Goal: Task Accomplishment & Management: Use online tool/utility

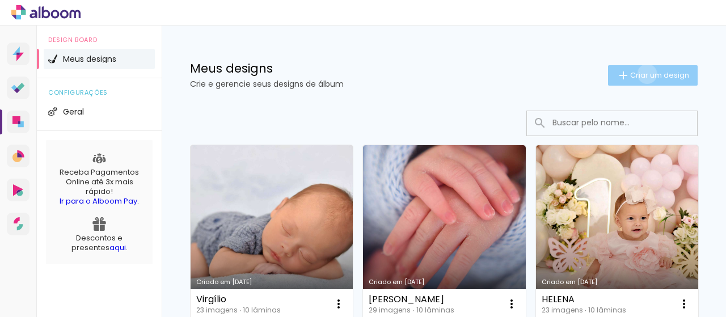
click at [637, 74] on span "Criar um design" at bounding box center [659, 74] width 59 height 7
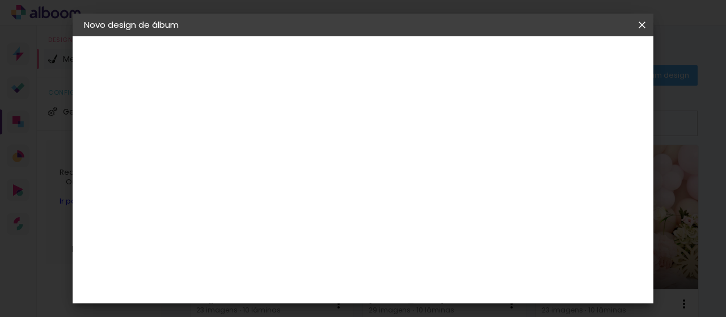
click at [270, 159] on input at bounding box center [270, 153] width 0 height 18
type input "i"
type input "Isis"
type paper-input "Isis"
click at [386, 65] on paper-button "Avançar" at bounding box center [358, 60] width 56 height 19
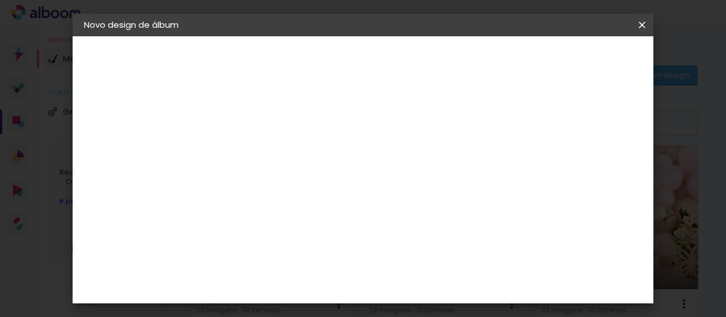
scroll to position [2497, 0]
click at [0, 0] on slot "Avançar" at bounding box center [0, 0] width 0 height 0
click at [346, 125] on span "20 × 30" at bounding box center [319, 135] width 53 height 23
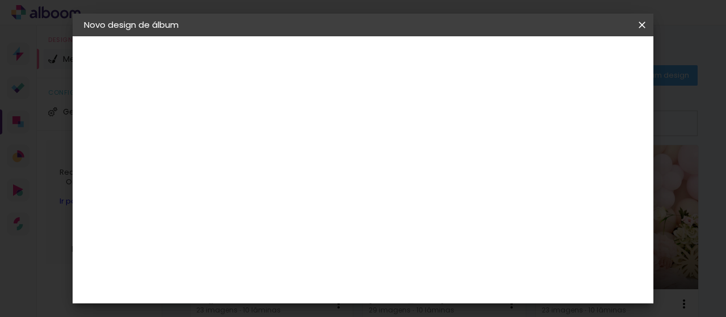
click at [455, 54] on paper-button "Avançar" at bounding box center [427, 60] width 56 height 19
click at [419, 58] on span "Iniciar design" at bounding box center [406, 64] width 26 height 16
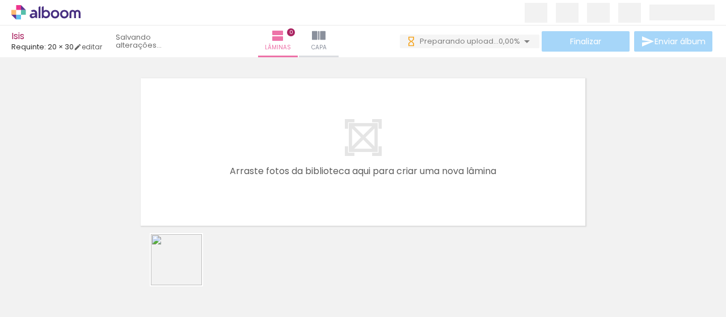
drag, startPoint x: 185, startPoint y: 268, endPoint x: 211, endPoint y: 171, distance: 101.0
click at [211, 171] on quentale-workspace at bounding box center [363, 158] width 726 height 317
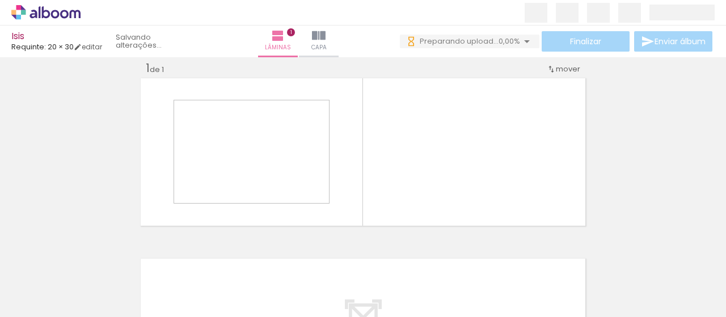
scroll to position [14, 0]
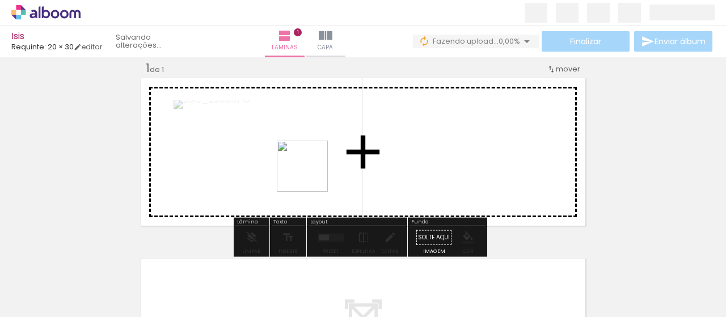
drag, startPoint x: 240, startPoint y: 276, endPoint x: 312, endPoint y: 270, distance: 71.8
click at [312, 175] on quentale-workspace at bounding box center [363, 158] width 726 height 317
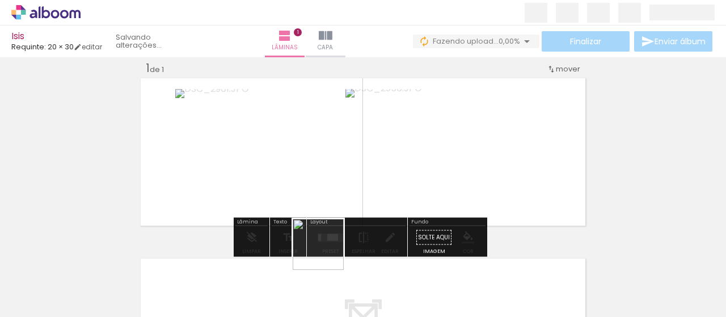
drag, startPoint x: 327, startPoint y: 253, endPoint x: 250, endPoint y: 238, distance: 78.0
click at [369, 151] on quentale-workspace at bounding box center [363, 158] width 726 height 317
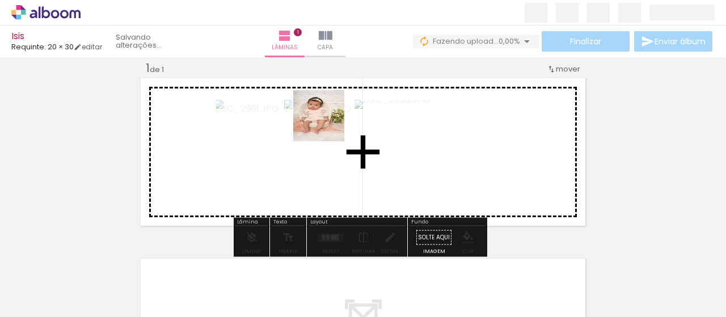
drag, startPoint x: 120, startPoint y: 273, endPoint x: 327, endPoint y: 124, distance: 255.0
click at [327, 124] on quentale-workspace at bounding box center [363, 158] width 726 height 317
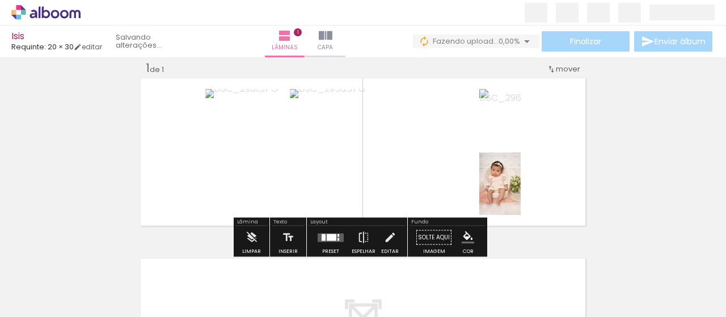
click at [60, 283] on iron-icon at bounding box center [57, 283] width 9 height 9
click at [0, 0] on slot "Não utilizadas" at bounding box center [0, 0] width 0 height 0
type input "Não utilizadas"
click at [332, 238] on div at bounding box center [332, 237] width 10 height 7
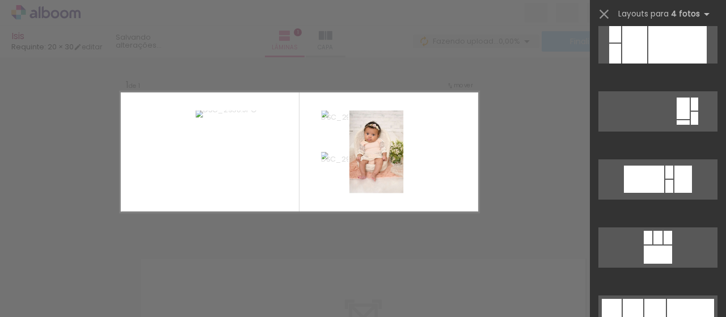
scroll to position [1532, 0]
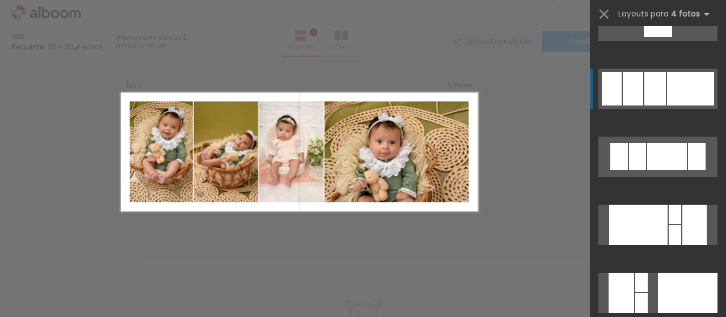
click at [671, 89] on div at bounding box center [690, 88] width 47 height 33
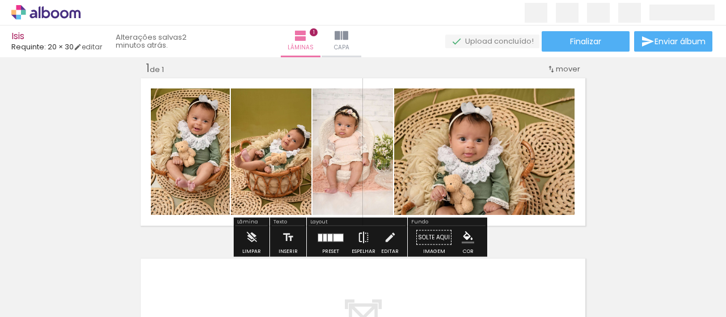
click at [362, 240] on iron-icon at bounding box center [363, 237] width 12 height 23
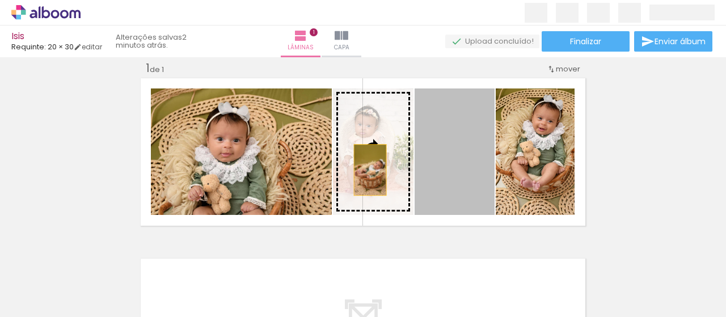
drag, startPoint x: 472, startPoint y: 179, endPoint x: 365, endPoint y: 170, distance: 107.1
click at [0, 0] on slot at bounding box center [0, 0] width 0 height 0
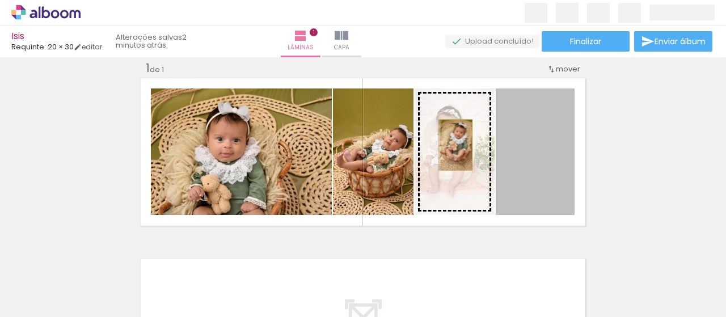
drag, startPoint x: 527, startPoint y: 145, endPoint x: 452, endPoint y: 145, distance: 74.3
click at [0, 0] on slot at bounding box center [0, 0] width 0 height 0
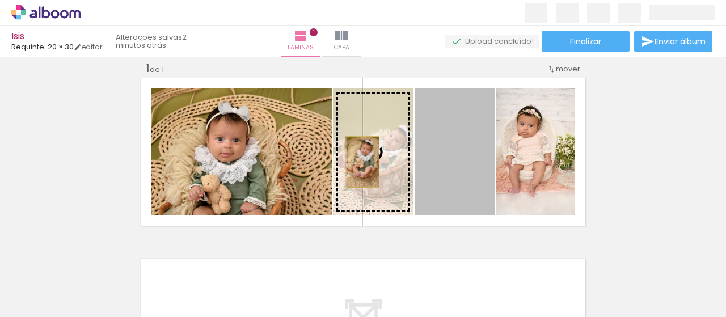
drag, startPoint x: 458, startPoint y: 158, endPoint x: 359, endPoint y: 162, distance: 99.4
click at [0, 0] on slot at bounding box center [0, 0] width 0 height 0
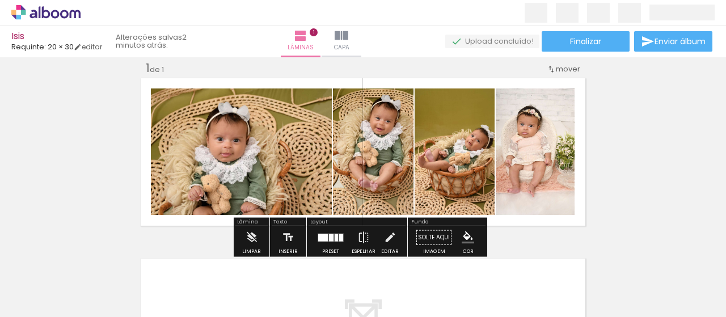
click at [331, 240] on quentale-layouter at bounding box center [331, 237] width 26 height 9
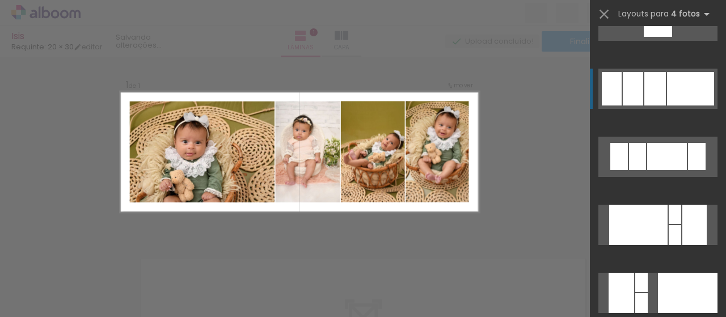
scroll to position [1566, 0]
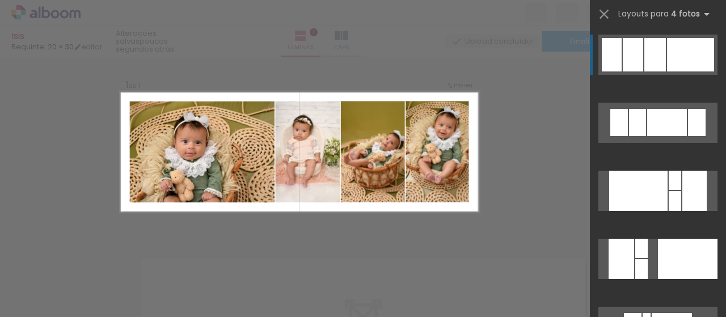
click at [638, 57] on div at bounding box center [633, 54] width 20 height 33
click at [636, 68] on div at bounding box center [633, 54] width 20 height 33
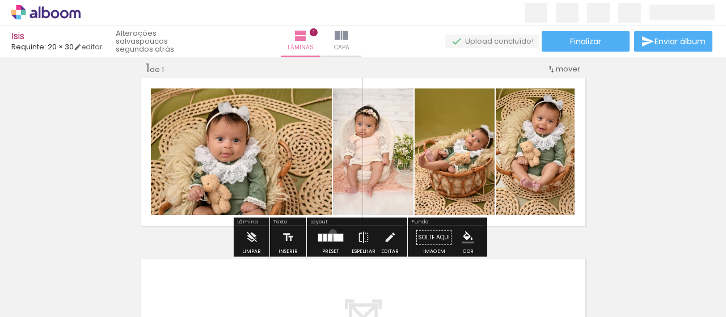
click at [330, 233] on quentale-layouter at bounding box center [331, 237] width 26 height 9
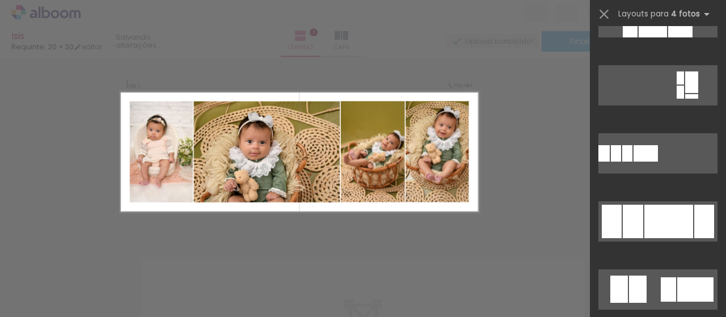
scroll to position [965, 0]
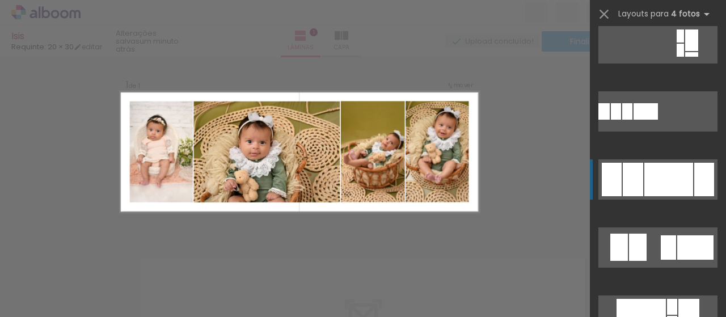
click at [663, 190] on div at bounding box center [669, 179] width 49 height 33
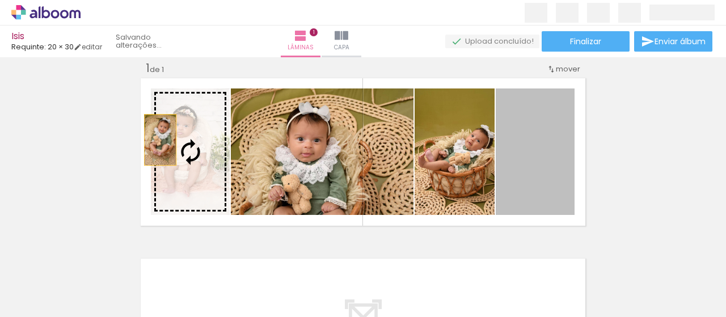
drag, startPoint x: 536, startPoint y: 141, endPoint x: 156, endPoint y: 140, distance: 379.6
click at [0, 0] on slot at bounding box center [0, 0] width 0 height 0
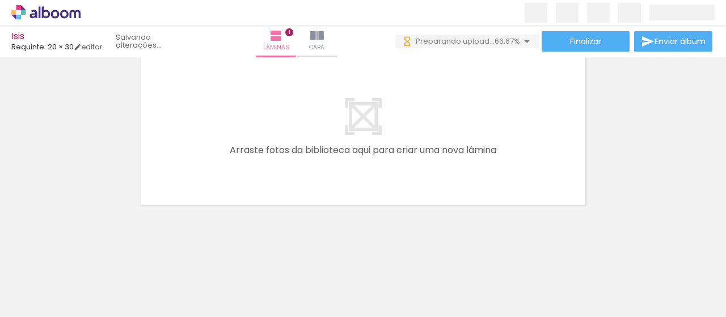
scroll to position [0, 0]
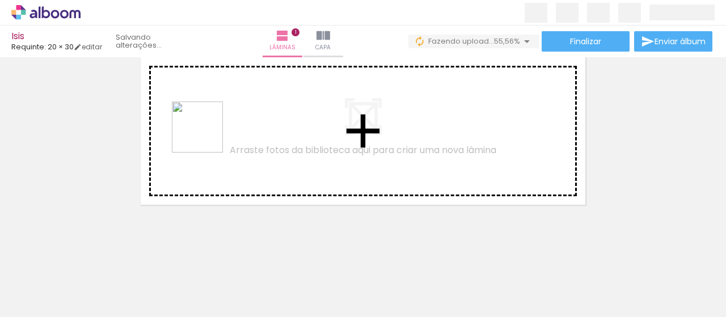
drag, startPoint x: 175, startPoint y: 276, endPoint x: 207, endPoint y: 131, distance: 148.7
click at [207, 131] on quentale-workspace at bounding box center [363, 158] width 726 height 317
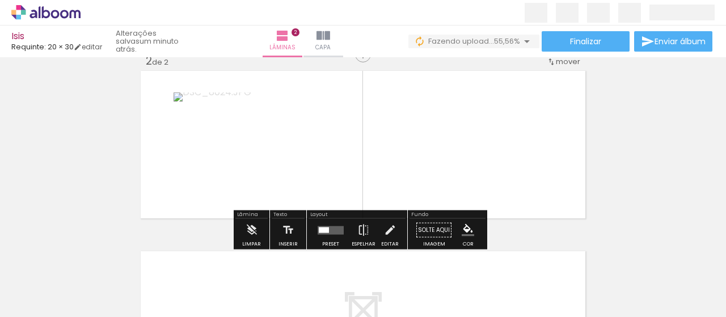
scroll to position [195, 0]
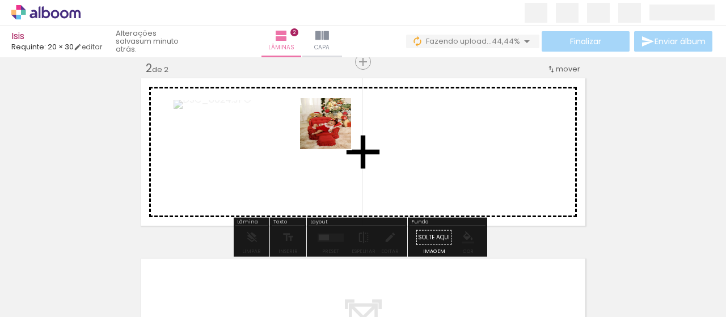
drag, startPoint x: 194, startPoint y: 219, endPoint x: 347, endPoint y: 124, distance: 180.2
click at [347, 124] on quentale-workspace at bounding box center [363, 158] width 726 height 317
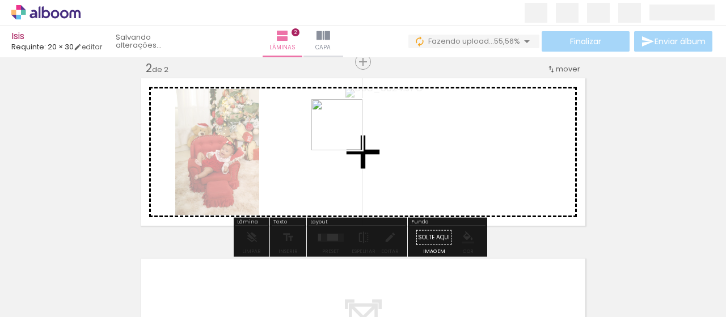
drag, startPoint x: 175, startPoint y: 281, endPoint x: 346, endPoint y: 133, distance: 225.6
click at [346, 133] on quentale-workspace at bounding box center [363, 158] width 726 height 317
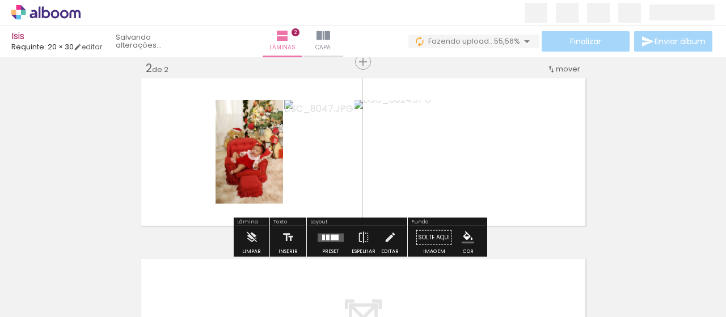
drag, startPoint x: 191, startPoint y: 282, endPoint x: 343, endPoint y: 123, distance: 219.5
click at [343, 123] on quentale-workspace at bounding box center [363, 158] width 726 height 317
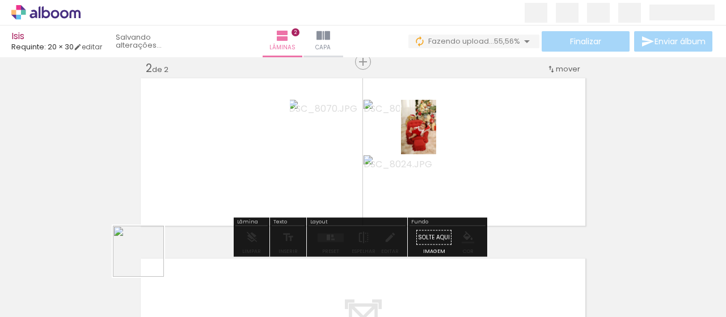
drag, startPoint x: 116, startPoint y: 281, endPoint x: 498, endPoint y: 138, distance: 408.0
click at [498, 138] on quentale-workspace at bounding box center [363, 158] width 726 height 317
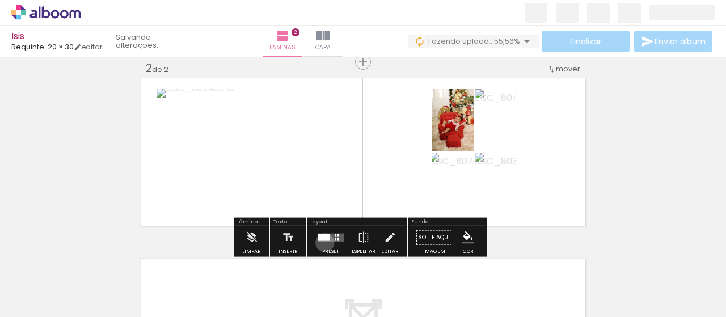
click at [322, 242] on div at bounding box center [331, 237] width 31 height 23
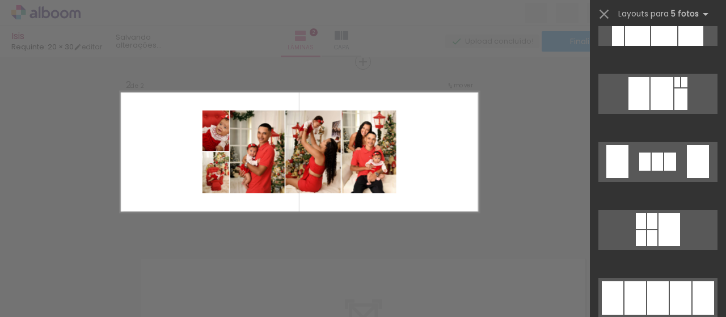
scroll to position [7604, 0]
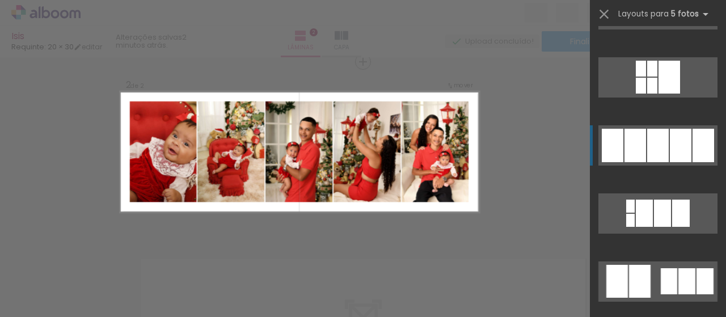
click at [661, 146] on div at bounding box center [658, 145] width 22 height 33
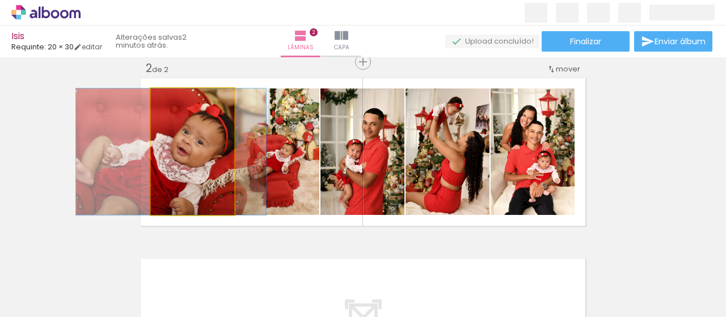
drag, startPoint x: 204, startPoint y: 152, endPoint x: 182, endPoint y: 153, distance: 21.6
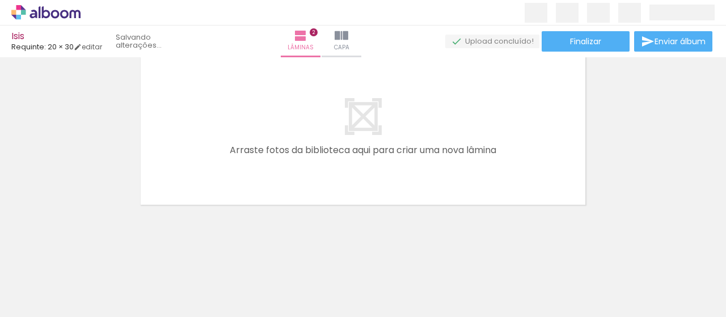
scroll to position [0, 0]
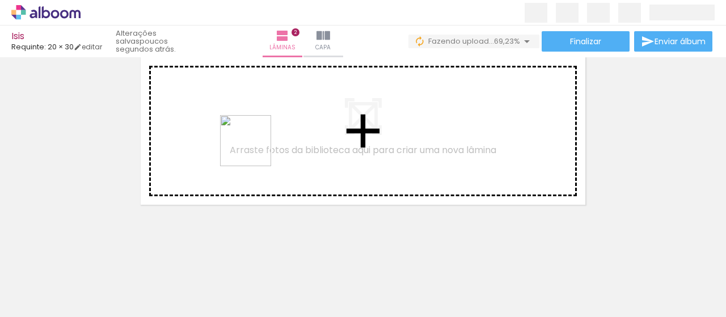
drag, startPoint x: 254, startPoint y: 280, endPoint x: 254, endPoint y: 149, distance: 131.1
click at [254, 149] on quentale-workspace at bounding box center [363, 158] width 726 height 317
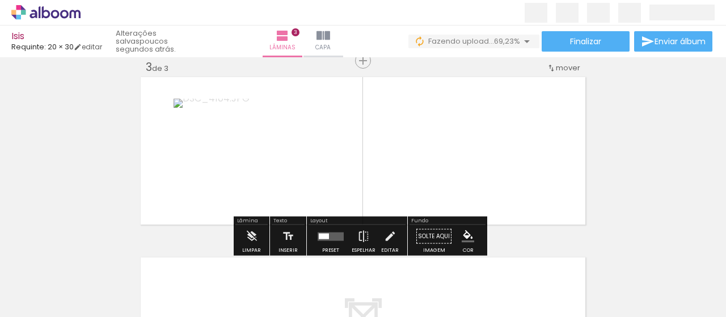
scroll to position [375, 0]
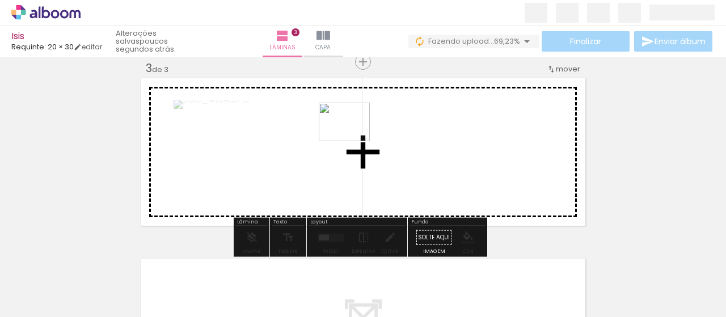
drag, startPoint x: 256, startPoint y: 291, endPoint x: 353, endPoint y: 137, distance: 181.5
click at [353, 137] on quentale-workspace at bounding box center [363, 158] width 726 height 317
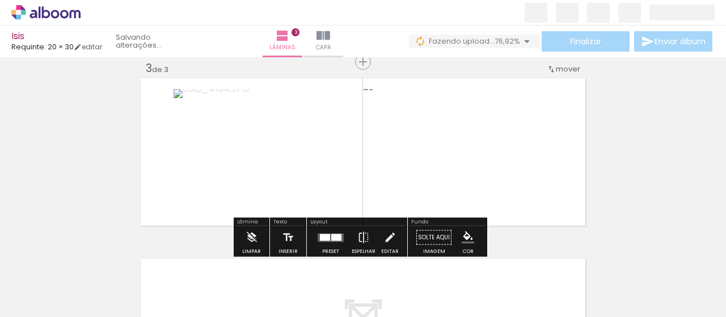
drag, startPoint x: 184, startPoint y: 271, endPoint x: 302, endPoint y: 122, distance: 189.5
click at [302, 122] on quentale-workspace at bounding box center [363, 158] width 726 height 317
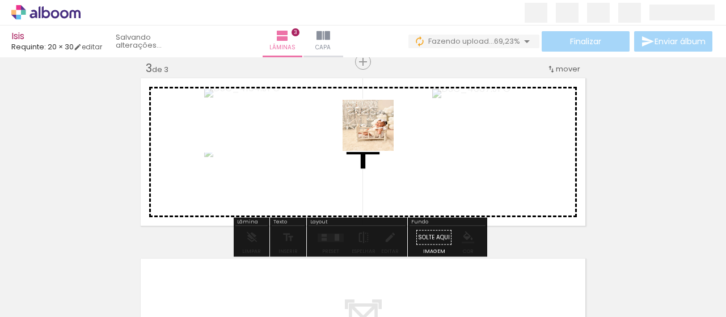
drag, startPoint x: 121, startPoint y: 295, endPoint x: 377, endPoint y: 133, distance: 303.2
click at [377, 133] on quentale-workspace at bounding box center [363, 158] width 726 height 317
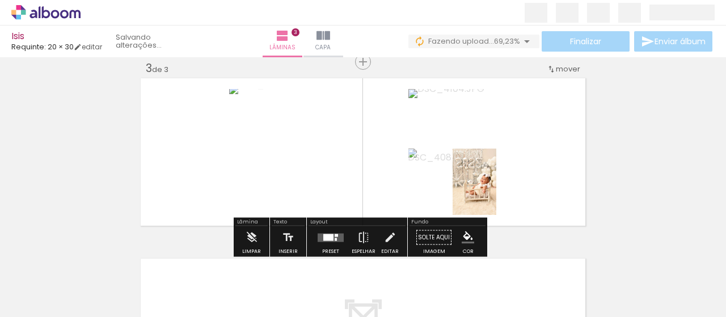
click at [329, 234] on div at bounding box center [328, 237] width 10 height 7
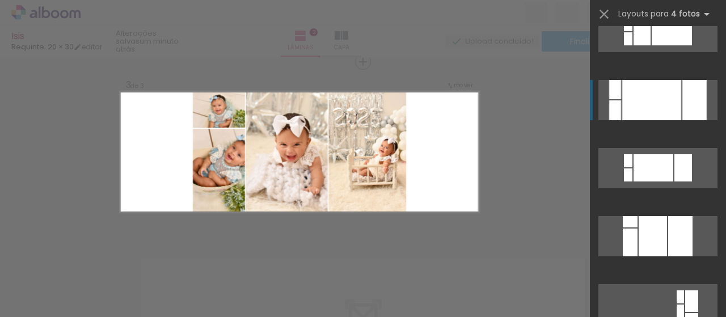
scroll to position [4540, 0]
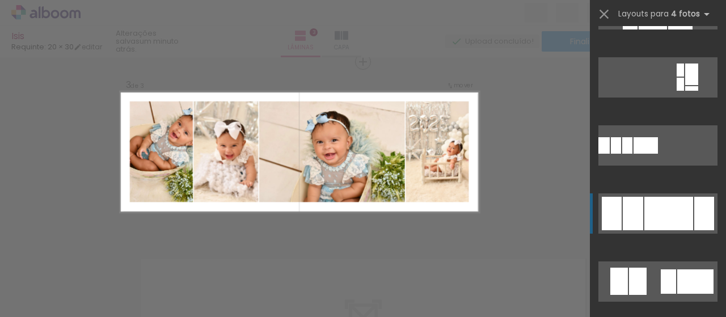
click at [651, 223] on div at bounding box center [669, 213] width 49 height 33
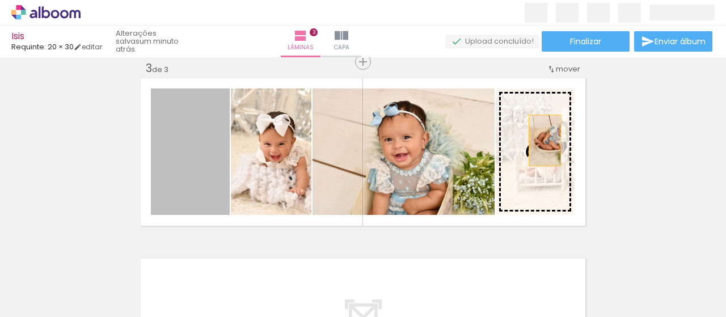
drag, startPoint x: 195, startPoint y: 167, endPoint x: 531, endPoint y: 142, distance: 336.3
click at [0, 0] on slot at bounding box center [0, 0] width 0 height 0
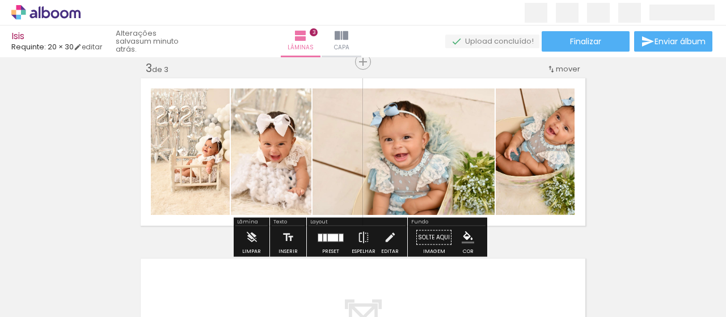
click at [325, 230] on div at bounding box center [331, 237] width 31 height 23
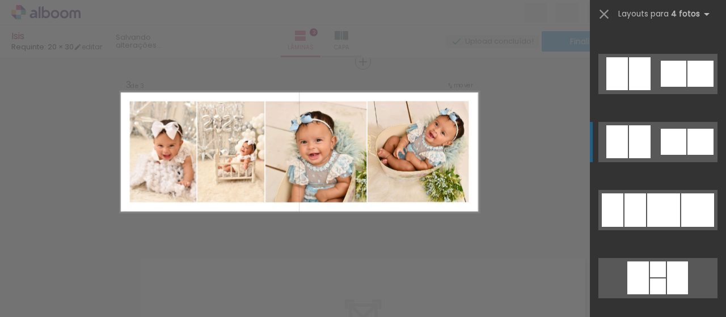
scroll to position [8217, 0]
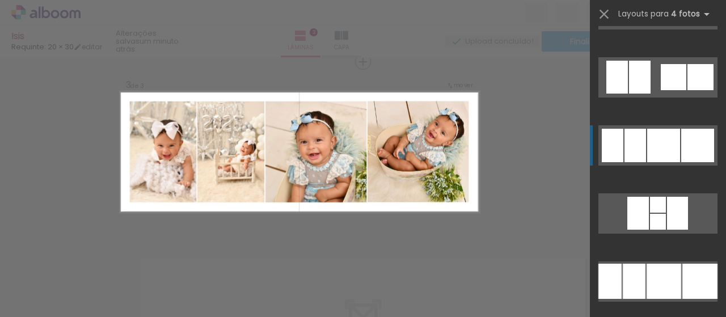
click at [682, 133] on div at bounding box center [698, 145] width 33 height 33
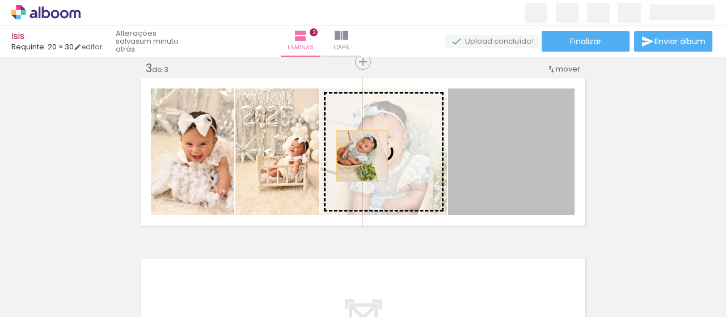
drag, startPoint x: 503, startPoint y: 155, endPoint x: 352, endPoint y: 156, distance: 151.5
click at [0, 0] on slot at bounding box center [0, 0] width 0 height 0
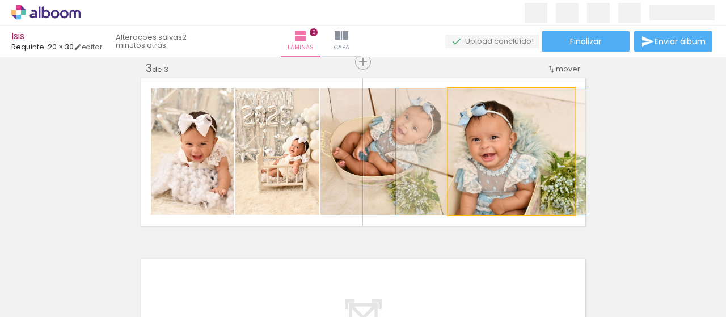
drag, startPoint x: 524, startPoint y: 192, endPoint x: 504, endPoint y: 172, distance: 28.9
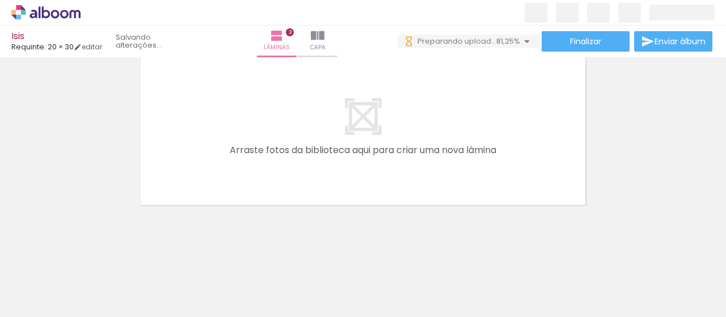
scroll to position [0, 0]
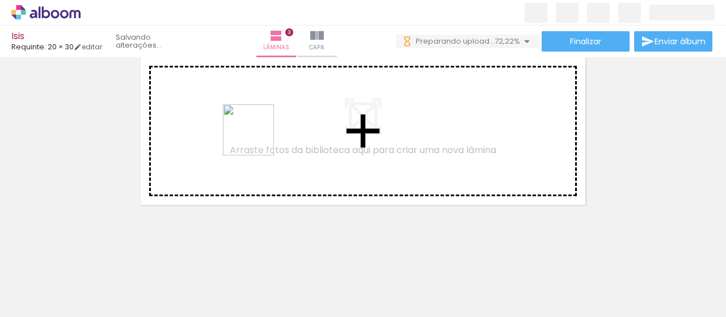
drag, startPoint x: 244, startPoint y: 288, endPoint x: 257, endPoint y: 138, distance: 149.8
click at [257, 138] on quentale-workspace at bounding box center [363, 158] width 726 height 317
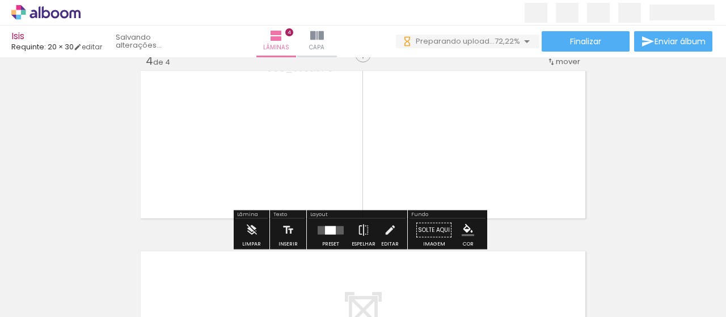
scroll to position [556, 0]
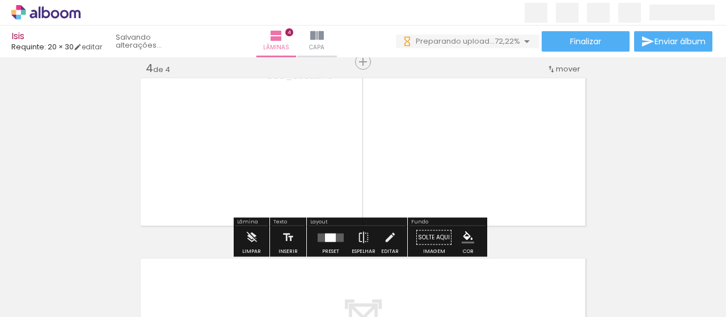
drag, startPoint x: 252, startPoint y: 276, endPoint x: 297, endPoint y: 155, distance: 129.1
click at [297, 155] on quentale-workspace at bounding box center [363, 158] width 726 height 317
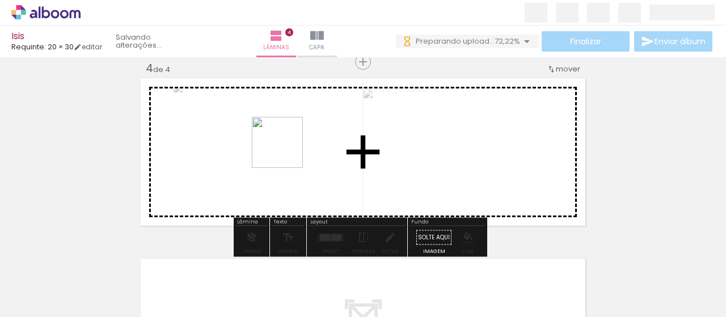
drag, startPoint x: 177, startPoint y: 292, endPoint x: 286, endPoint y: 151, distance: 178.4
click at [286, 151] on quentale-workspace at bounding box center [363, 158] width 726 height 317
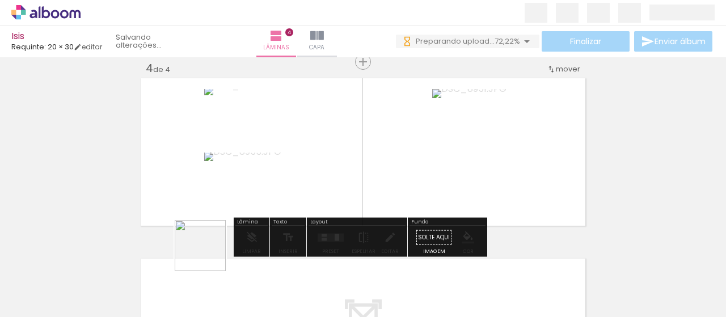
drag, startPoint x: 209, startPoint y: 254, endPoint x: 244, endPoint y: 225, distance: 45.6
click at [340, 141] on quentale-workspace at bounding box center [363, 158] width 726 height 317
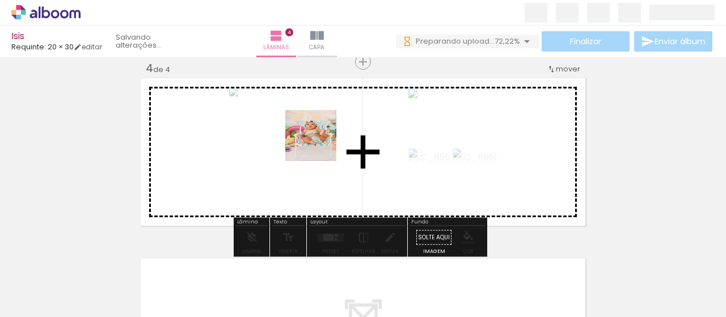
drag, startPoint x: 107, startPoint y: 275, endPoint x: 334, endPoint y: 133, distance: 267.4
click at [343, 133] on quentale-workspace at bounding box center [363, 158] width 726 height 317
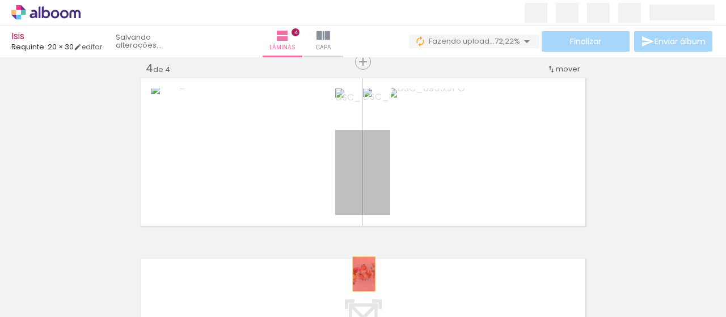
drag, startPoint x: 380, startPoint y: 172, endPoint x: 360, endPoint y: 276, distance: 106.4
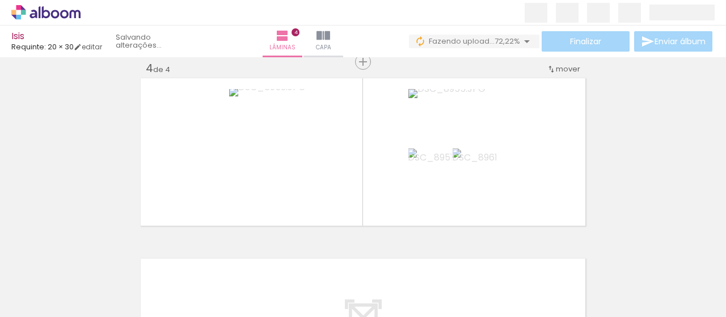
click at [91, 255] on iron-icon at bounding box center [89, 256] width 12 height 12
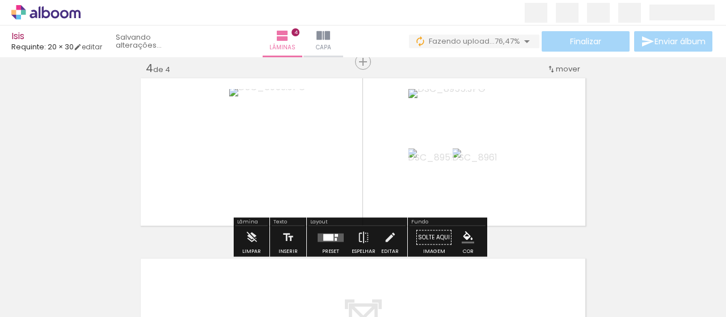
click at [325, 235] on div at bounding box center [328, 237] width 10 height 7
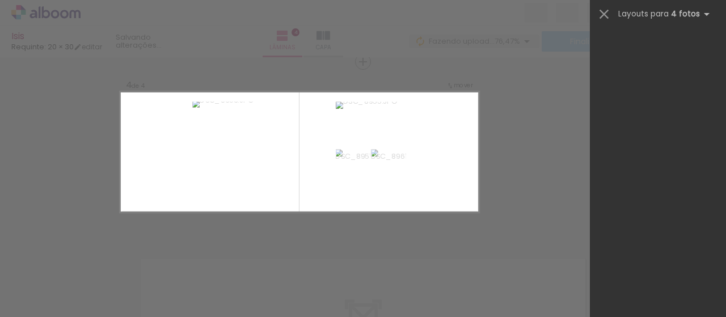
scroll to position [0, 0]
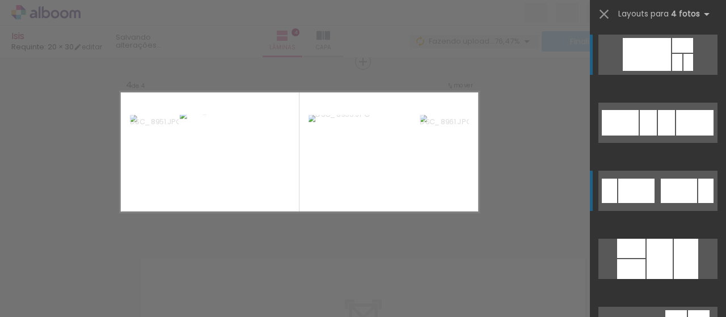
click at [666, 190] on div at bounding box center [679, 191] width 36 height 24
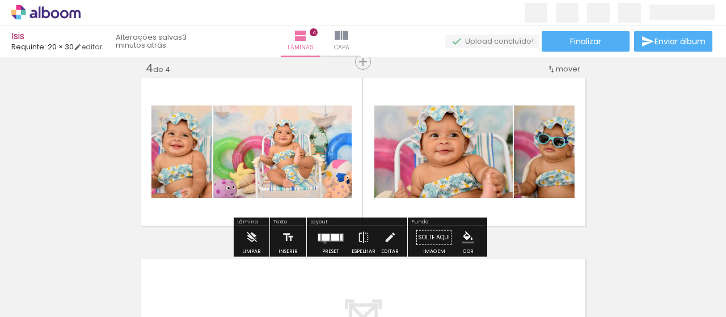
click at [322, 241] on div at bounding box center [331, 237] width 31 height 23
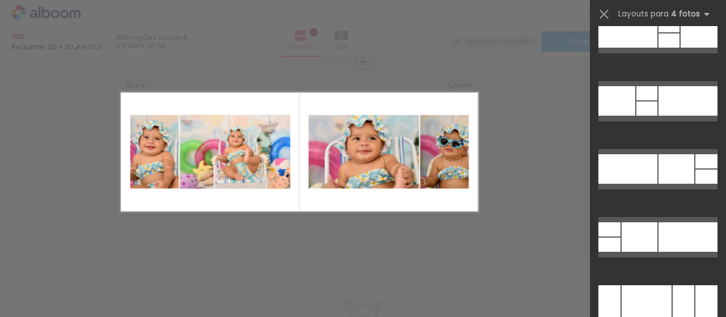
scroll to position [21505, 0]
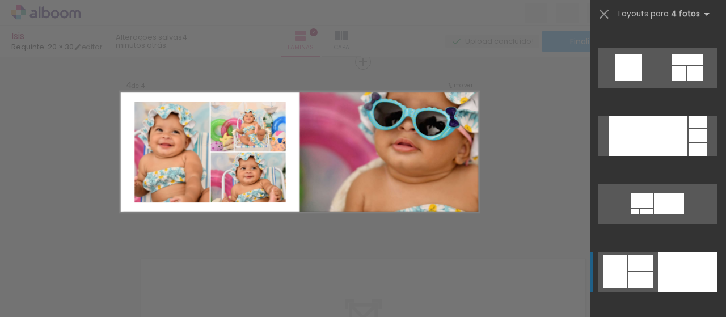
click at [651, 275] on quentale-layouter at bounding box center [658, 272] width 119 height 40
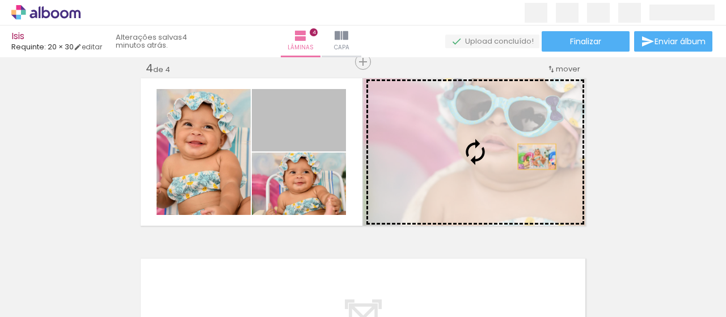
drag, startPoint x: 317, startPoint y: 134, endPoint x: 533, endPoint y: 157, distance: 217.3
click at [0, 0] on slot at bounding box center [0, 0] width 0 height 0
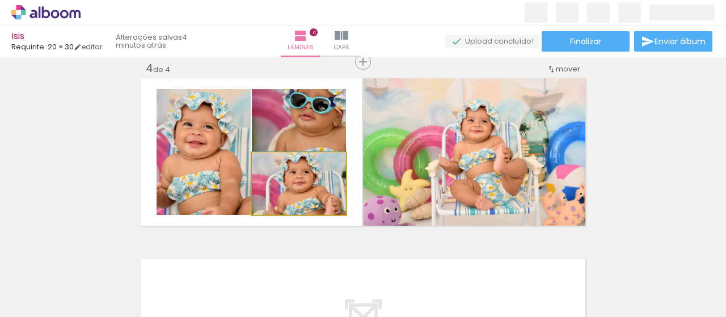
drag, startPoint x: 319, startPoint y: 208, endPoint x: 320, endPoint y: 190, distance: 18.2
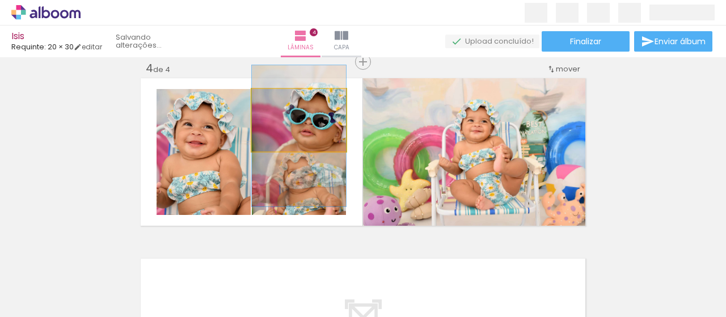
drag, startPoint x: 325, startPoint y: 117, endPoint x: 319, endPoint y: 133, distance: 16.9
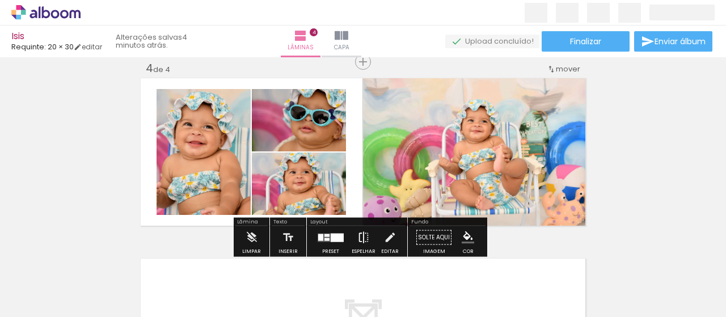
click at [352, 236] on paper-button "Espelhar" at bounding box center [364, 240] width 30 height 29
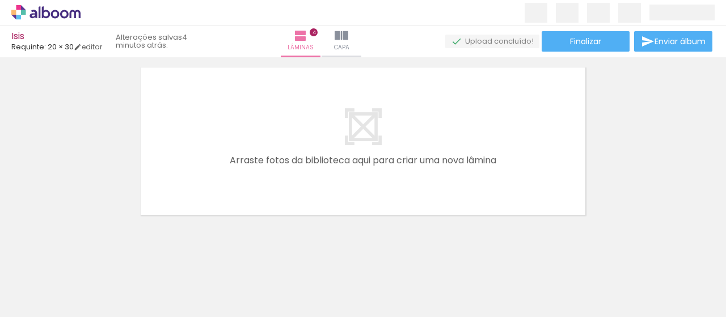
scroll to position [757, 0]
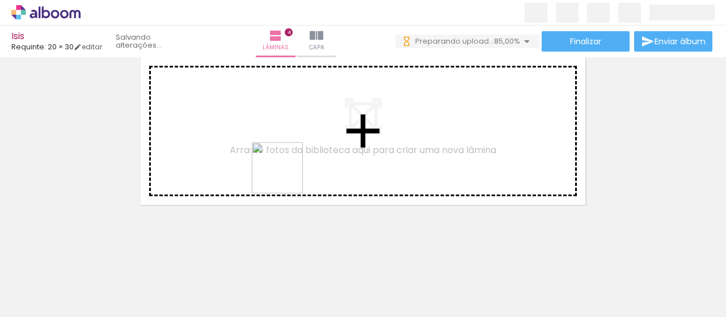
drag, startPoint x: 251, startPoint y: 276, endPoint x: 297, endPoint y: 145, distance: 139.6
click at [297, 145] on quentale-workspace at bounding box center [363, 158] width 726 height 317
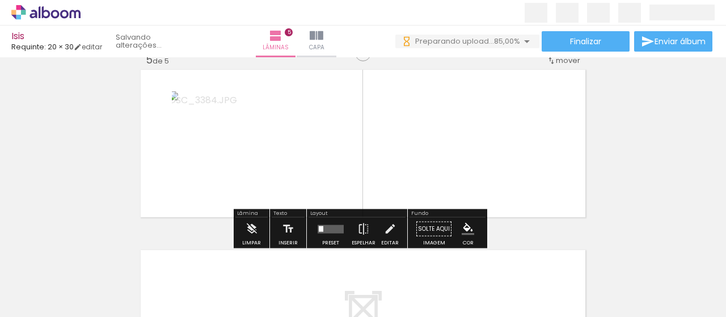
scroll to position [736, 0]
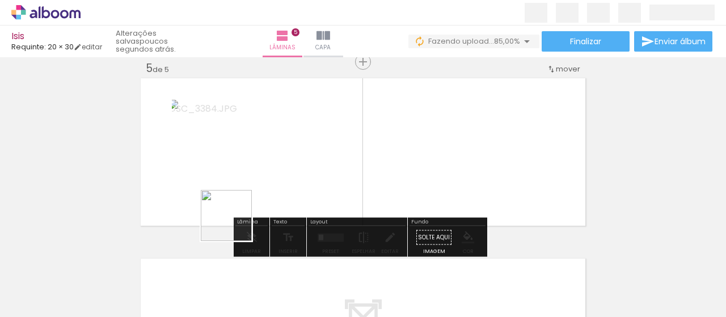
drag, startPoint x: 235, startPoint y: 224, endPoint x: 138, endPoint y: 285, distance: 114.3
click at [316, 152] on quentale-workspace at bounding box center [363, 158] width 726 height 317
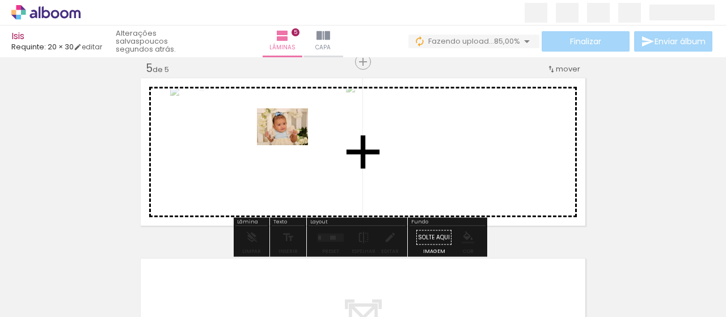
drag, startPoint x: 108, startPoint y: 288, endPoint x: 291, endPoint y: 142, distance: 234.2
click at [291, 142] on quentale-workspace at bounding box center [363, 158] width 726 height 317
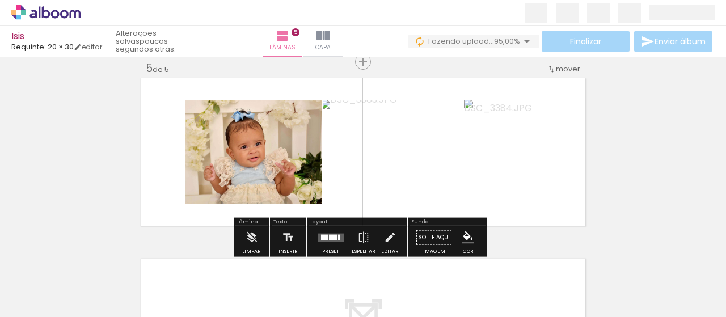
click at [330, 230] on div at bounding box center [331, 237] width 31 height 23
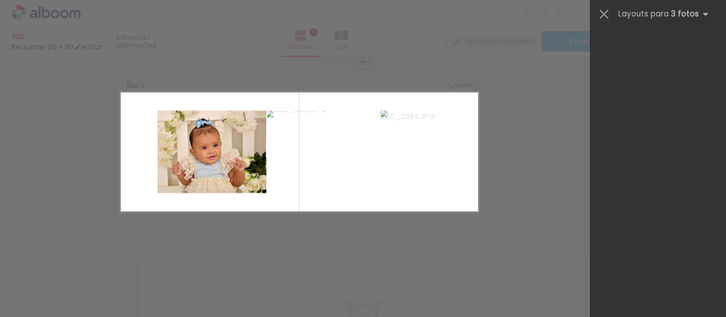
scroll to position [0, 0]
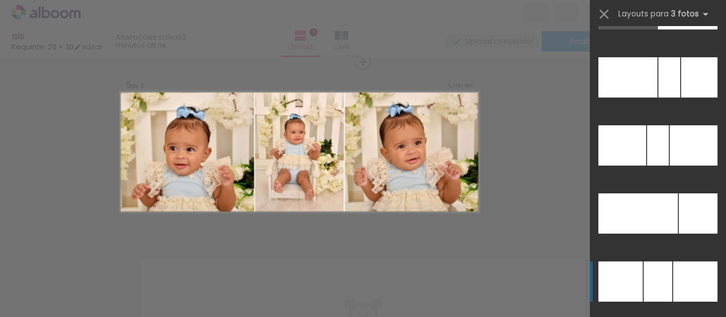
scroll to position [11122, 0]
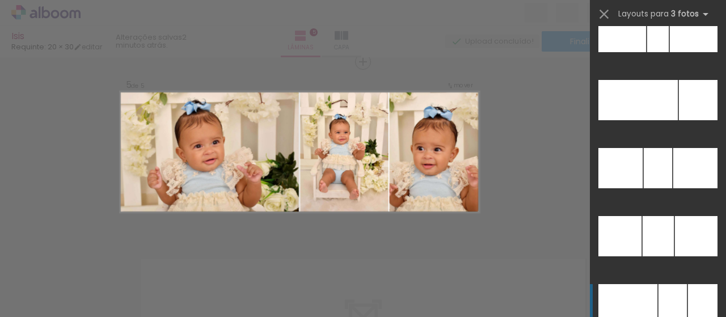
click at [650, 296] on div at bounding box center [628, 304] width 59 height 40
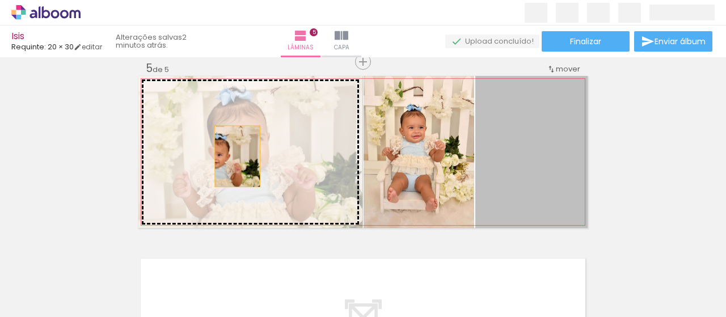
drag, startPoint x: 525, startPoint y: 183, endPoint x: 233, endPoint y: 156, distance: 293.5
click at [0, 0] on slot at bounding box center [0, 0] width 0 height 0
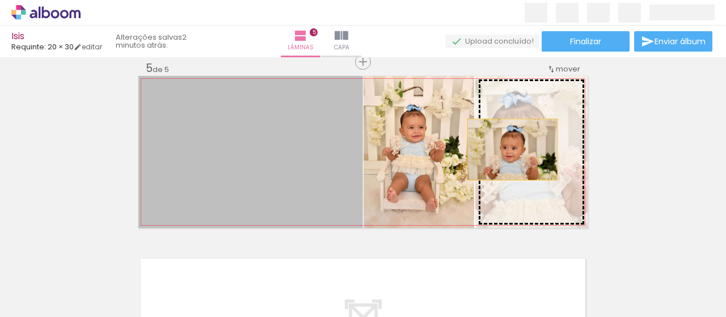
drag, startPoint x: 233, startPoint y: 156, endPoint x: 511, endPoint y: 148, distance: 277.6
click at [0, 0] on slot at bounding box center [0, 0] width 0 height 0
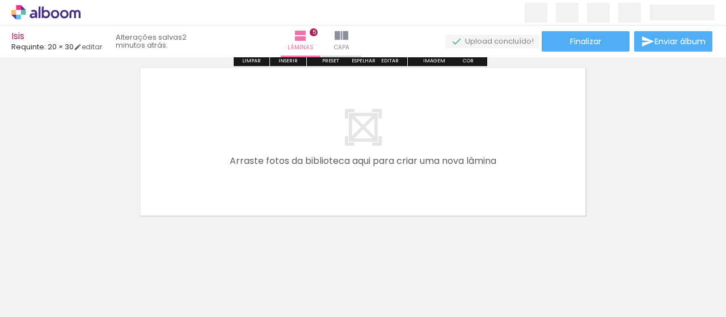
scroll to position [937, 0]
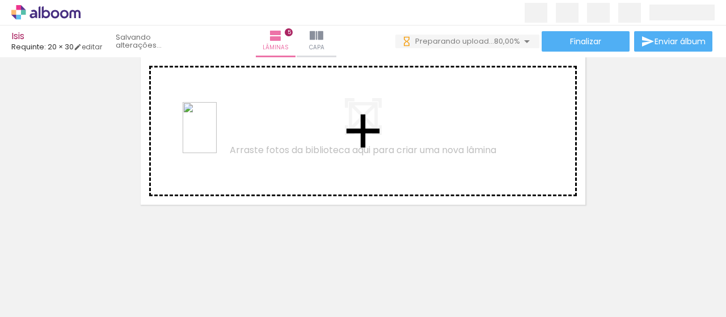
drag, startPoint x: 376, startPoint y: 287, endPoint x: 216, endPoint y: 136, distance: 220.0
click at [216, 136] on quentale-workspace at bounding box center [363, 158] width 726 height 317
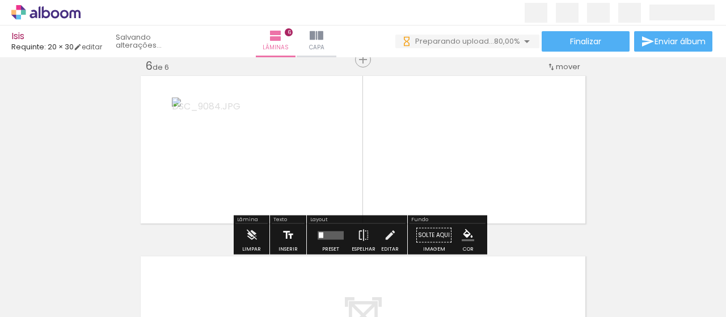
scroll to position [916, 0]
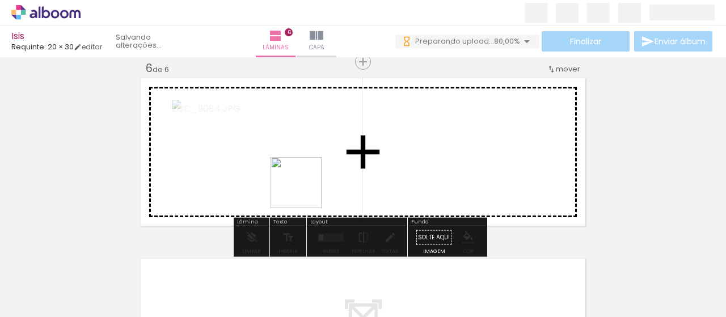
drag, startPoint x: 304, startPoint y: 277, endPoint x: 287, endPoint y: 213, distance: 65.8
click at [304, 142] on quentale-workspace at bounding box center [363, 158] width 726 height 317
drag, startPoint x: 249, startPoint y: 279, endPoint x: 334, endPoint y: 140, distance: 162.2
click at [334, 140] on quentale-workspace at bounding box center [363, 158] width 726 height 317
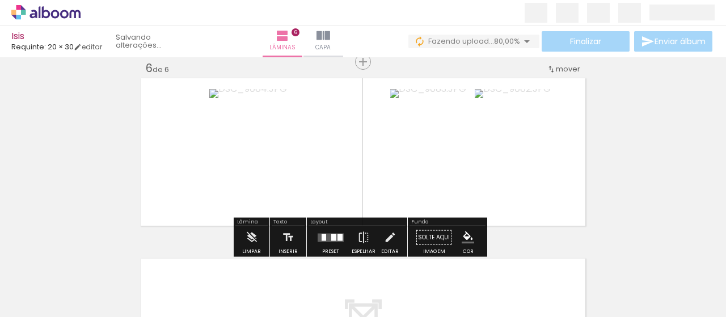
drag, startPoint x: 187, startPoint y: 281, endPoint x: 323, endPoint y: 146, distance: 191.4
click at [323, 146] on quentale-workspace at bounding box center [363, 158] width 726 height 317
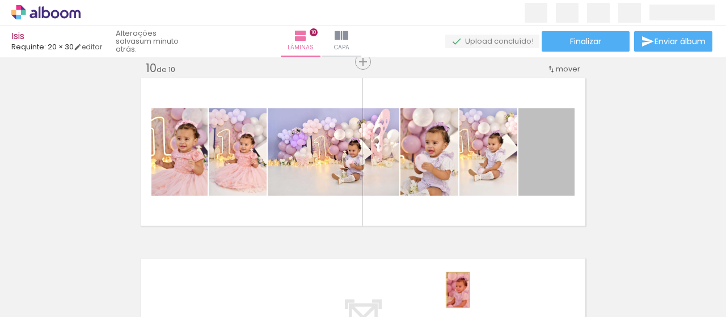
drag, startPoint x: 554, startPoint y: 170, endPoint x: 454, endPoint y: 290, distance: 156.7
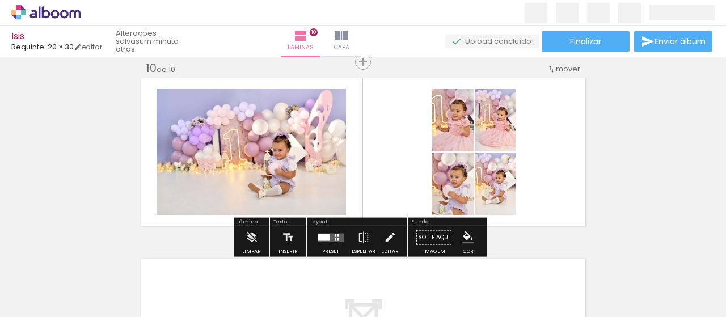
click at [92, 258] on iron-icon at bounding box center [89, 256] width 12 height 12
click at [318, 235] on div at bounding box center [323, 237] width 11 height 7
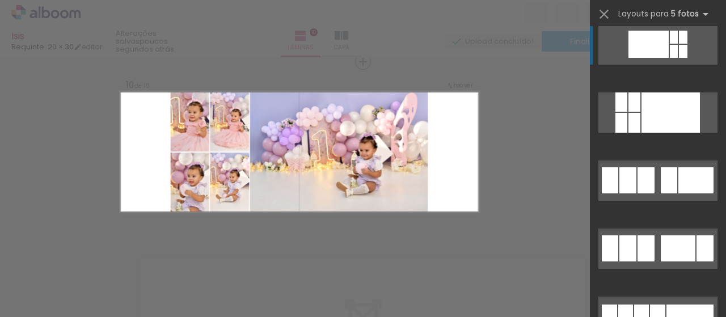
scroll to position [2610, 0]
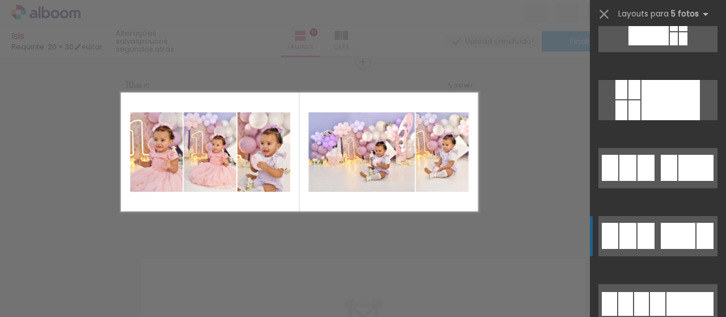
click at [645, 247] on div at bounding box center [646, 236] width 17 height 26
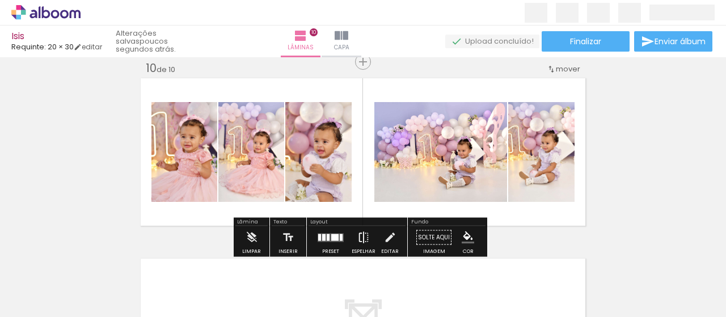
click at [360, 232] on iron-icon at bounding box center [363, 237] width 12 height 23
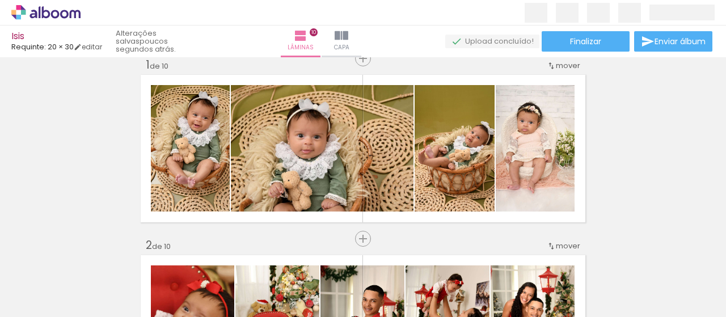
scroll to position [0, 0]
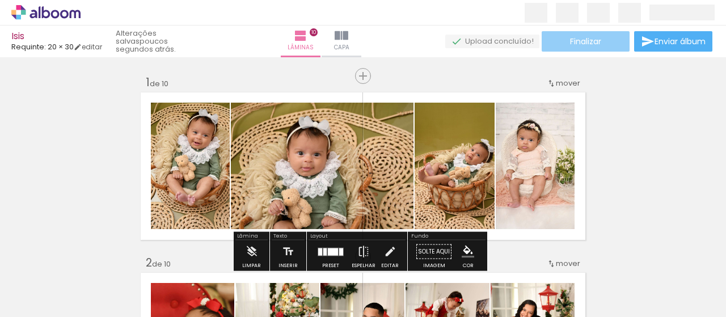
click at [565, 50] on paper-button "Finalizar" at bounding box center [586, 41] width 88 height 20
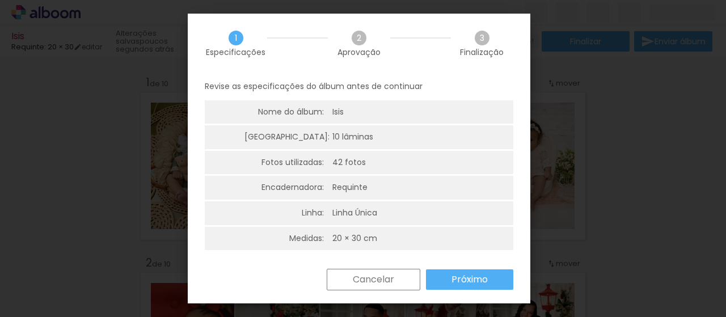
click at [0, 0] on slot "Próximo" at bounding box center [0, 0] width 0 height 0
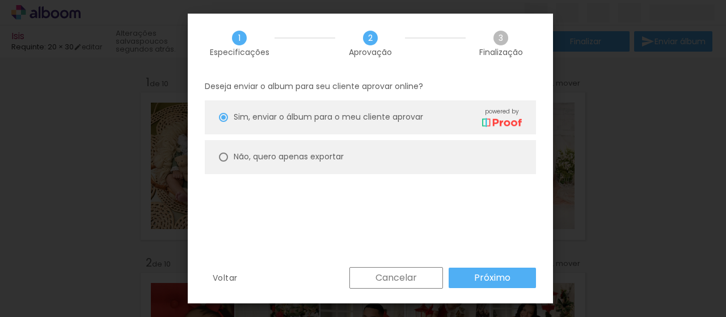
click at [229, 157] on paper-radio-button "Não, quero apenas exportar" at bounding box center [370, 157] width 331 height 34
type paper-radio-button "on"
click at [513, 280] on paper-button "Próximo" at bounding box center [492, 278] width 87 height 20
type input "Alta, 300 DPI"
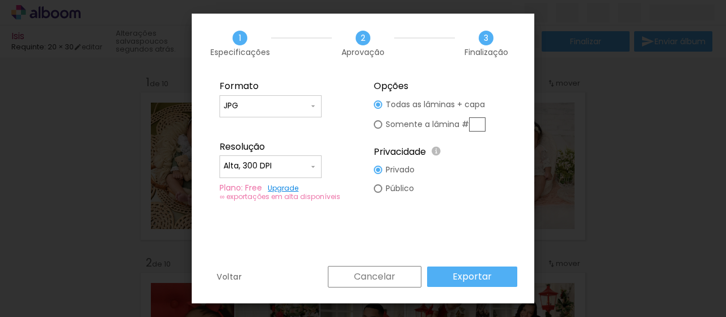
click at [0, 0] on slot "Exportar" at bounding box center [0, 0] width 0 height 0
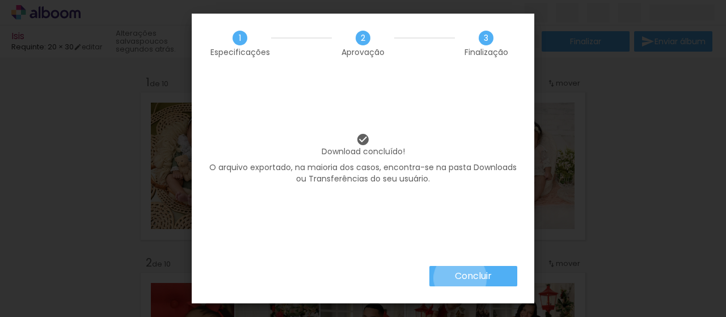
click at [0, 0] on slot "Concluir" at bounding box center [0, 0] width 0 height 0
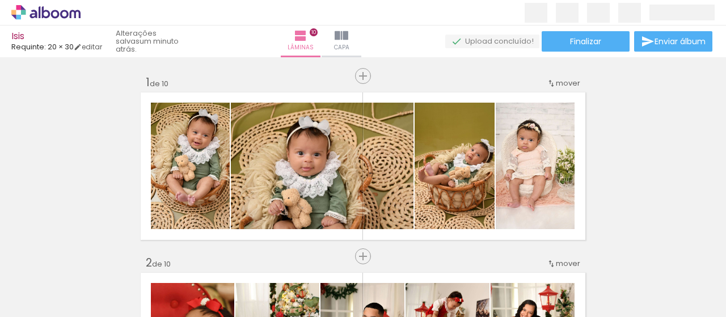
scroll to position [2610, 0]
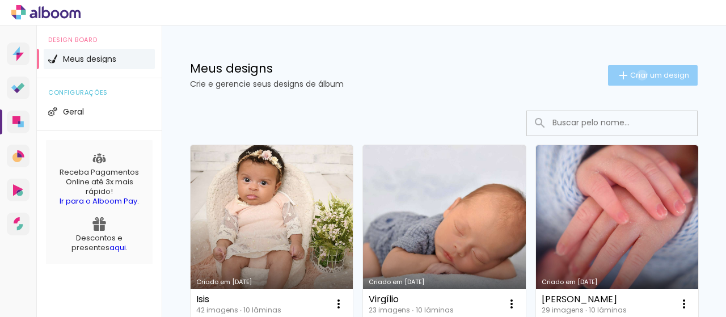
click at [632, 75] on span "Criar um design" at bounding box center [659, 74] width 59 height 7
